Goal: Task Accomplishment & Management: Manage account settings

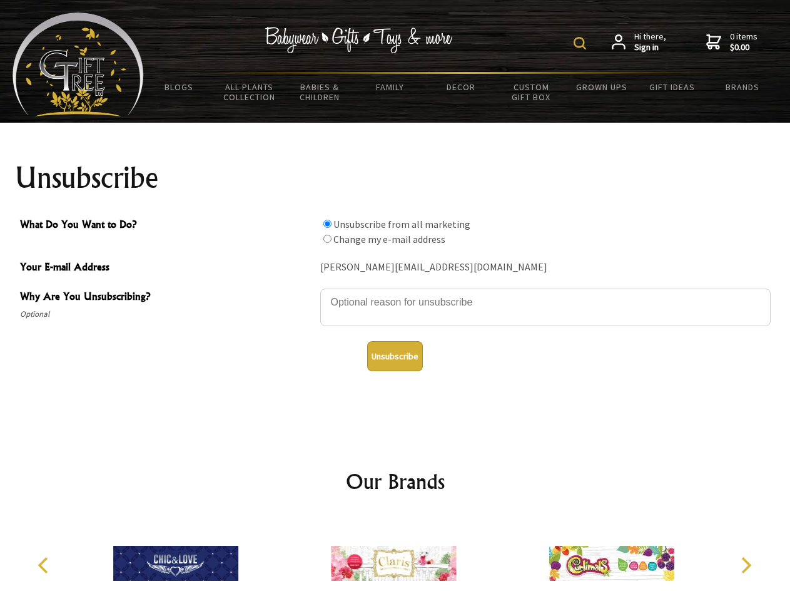
click at [582, 43] on img at bounding box center [580, 43] width 13 height 13
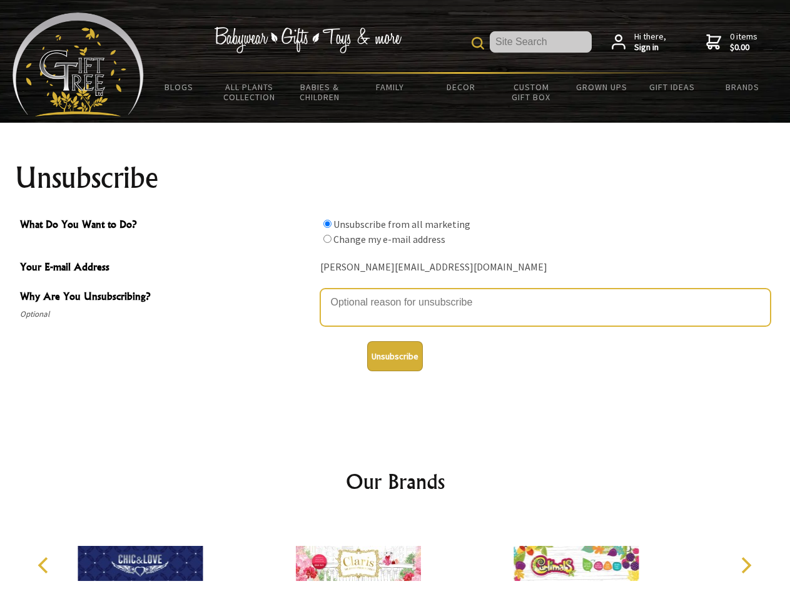
click at [395, 293] on textarea "Why Are You Unsubscribing?" at bounding box center [545, 307] width 451 height 38
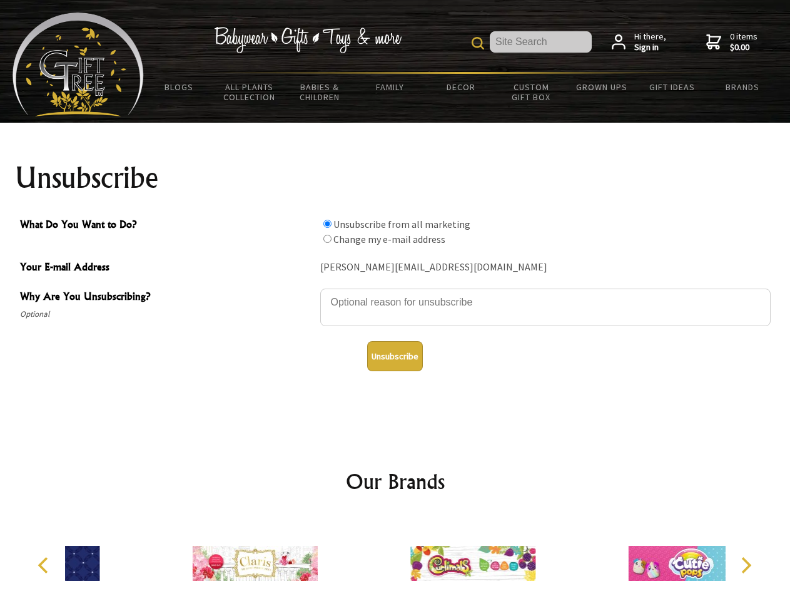
click at [327, 223] on input "What Do You Want to Do?" at bounding box center [328, 224] width 8 height 8
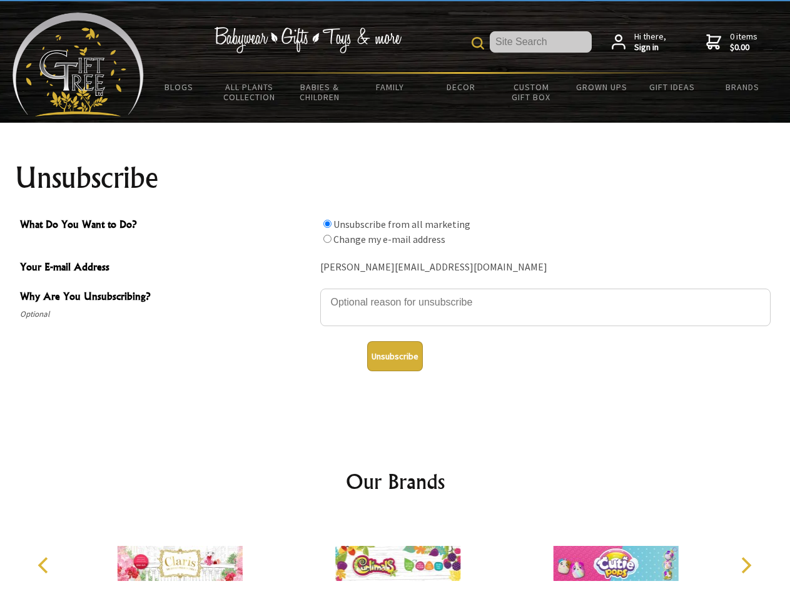
click at [327, 238] on input "What Do You Want to Do?" at bounding box center [328, 239] width 8 height 8
radio input "true"
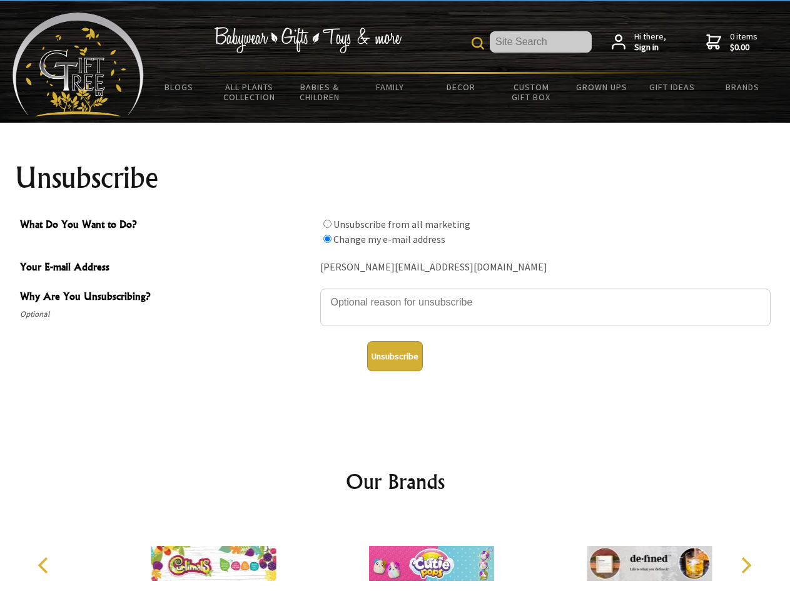
click at [395, 356] on button "Unsubscribe" at bounding box center [395, 356] width 56 height 30
click at [45, 565] on icon "Previous" at bounding box center [44, 565] width 16 height 16
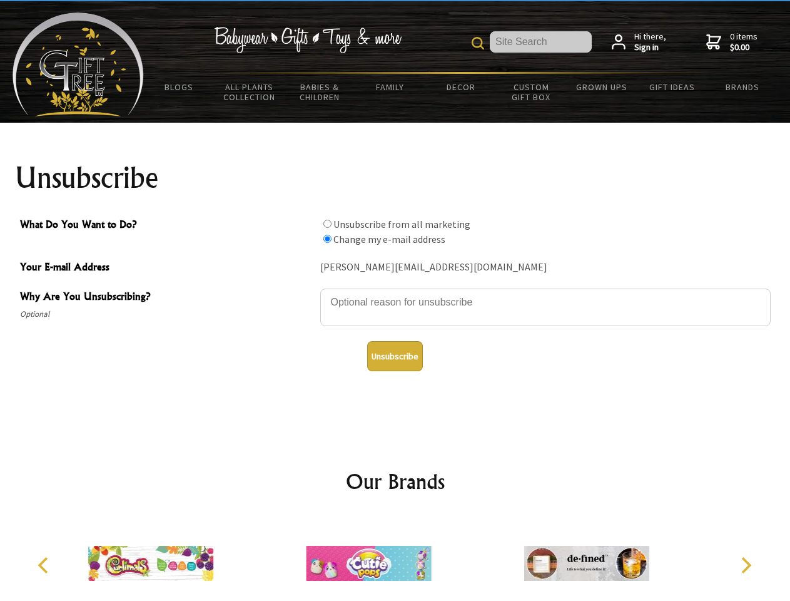
click at [746, 565] on icon "Next" at bounding box center [745, 565] width 16 height 16
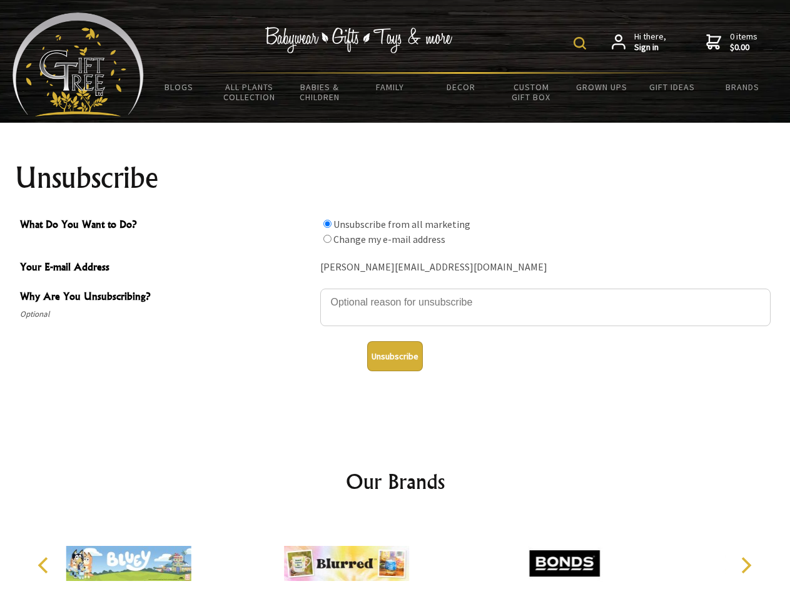
click at [582, 43] on img at bounding box center [580, 43] width 13 height 13
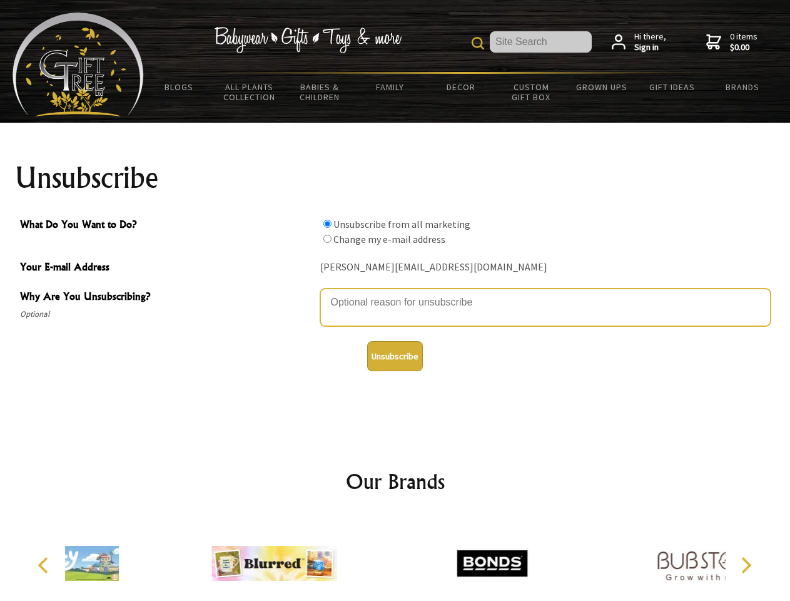
click at [395, 293] on textarea "Why Are You Unsubscribing?" at bounding box center [545, 307] width 451 height 38
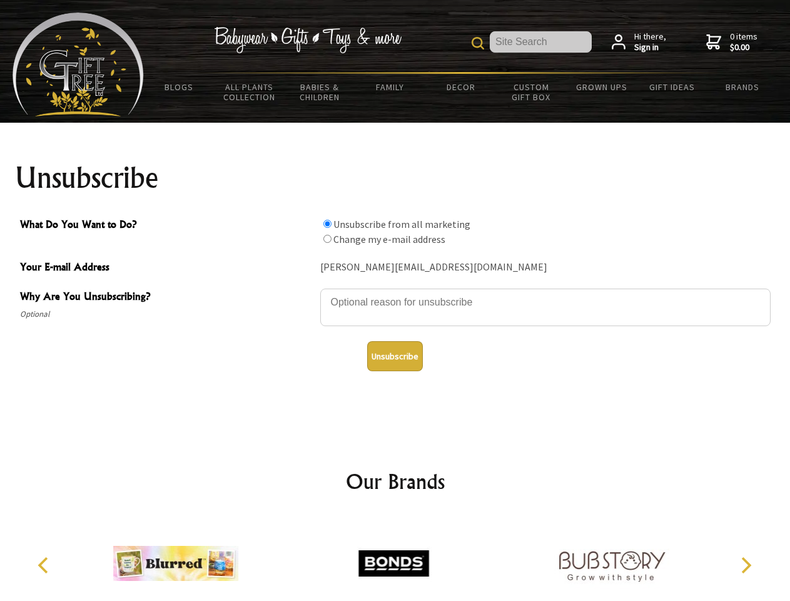
click at [327, 223] on input "What Do You Want to Do?" at bounding box center [328, 224] width 8 height 8
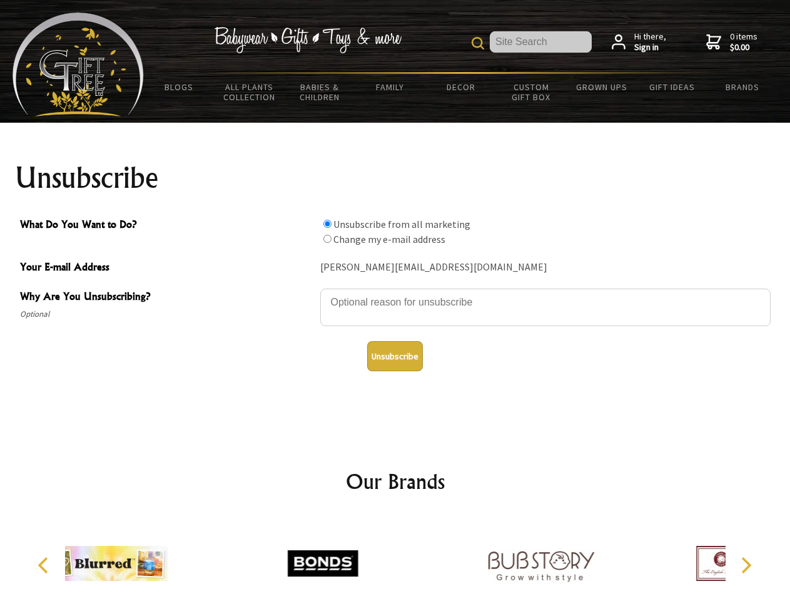
click at [327, 238] on input "What Do You Want to Do?" at bounding box center [328, 239] width 8 height 8
radio input "true"
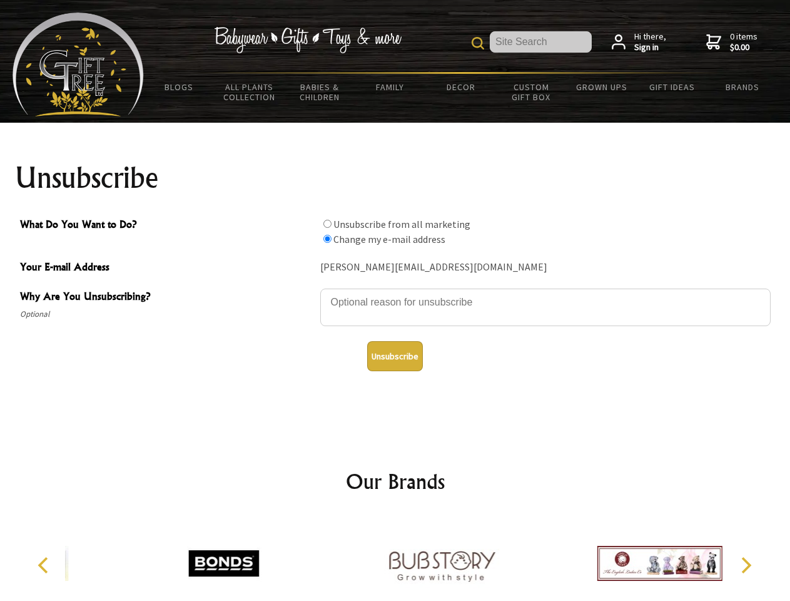
click at [395, 356] on button "Unsubscribe" at bounding box center [395, 356] width 56 height 30
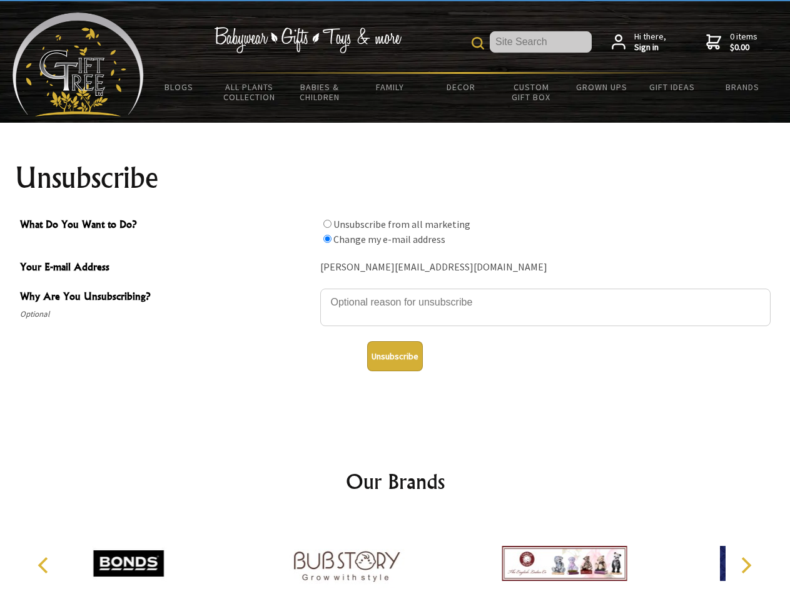
click at [45, 565] on icon "Previous" at bounding box center [44, 565] width 16 height 16
click at [746, 565] on icon "Next" at bounding box center [745, 565] width 16 height 16
